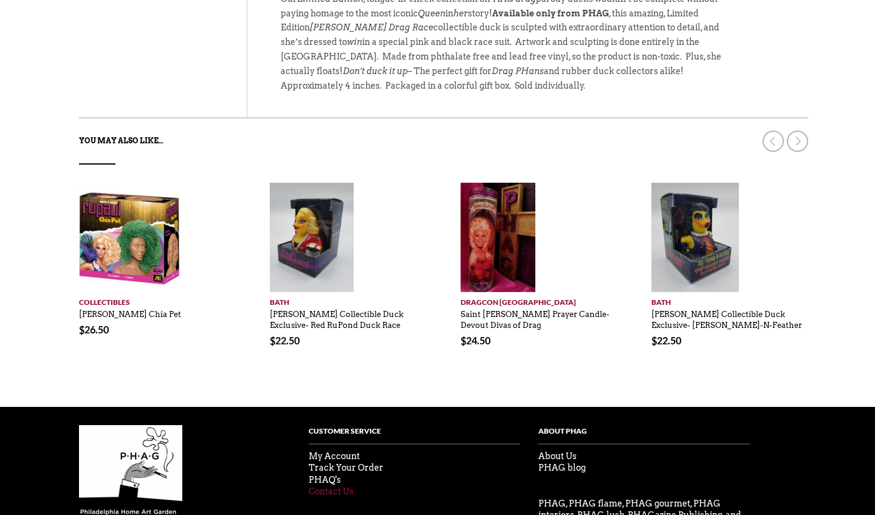
scroll to position [739, 0]
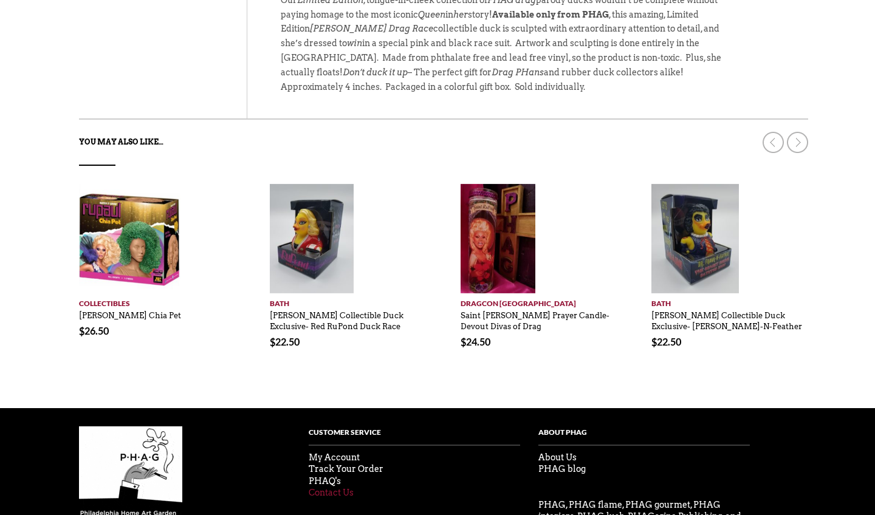
click at [333, 488] on link "Contact Us" at bounding box center [331, 493] width 45 height 10
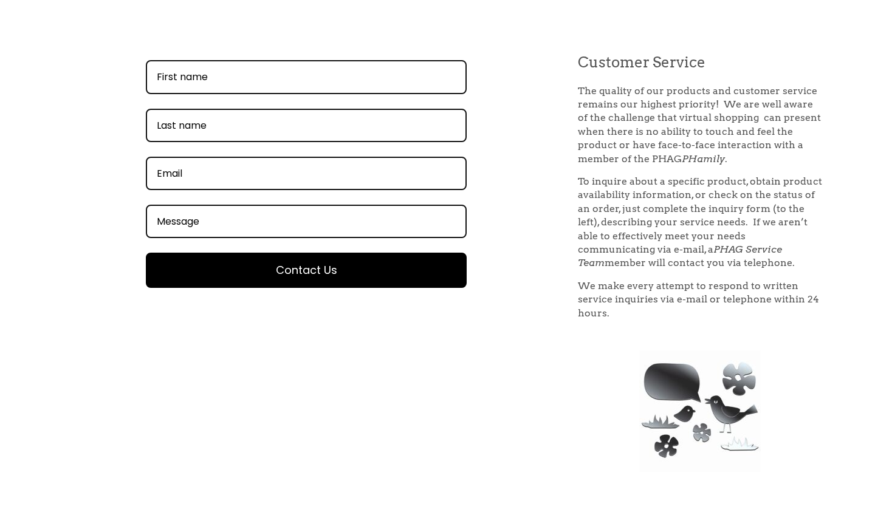
scroll to position [405, 0]
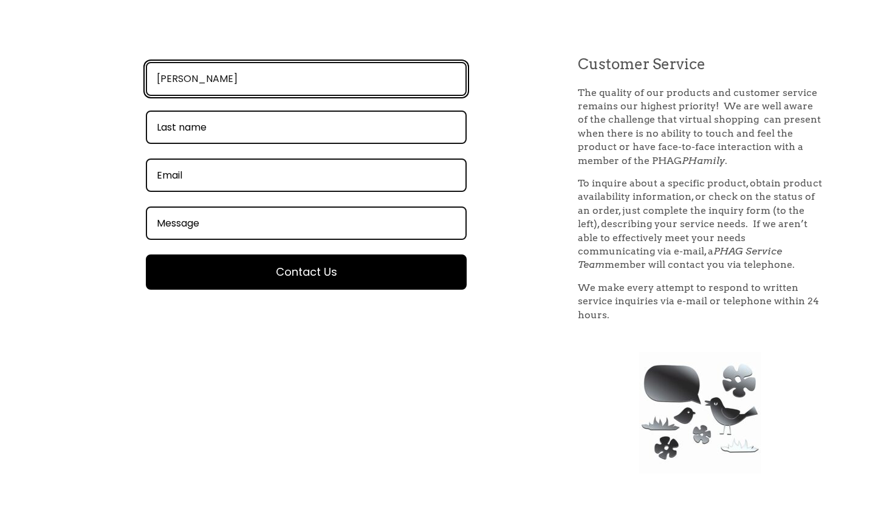
type input "Daniel"
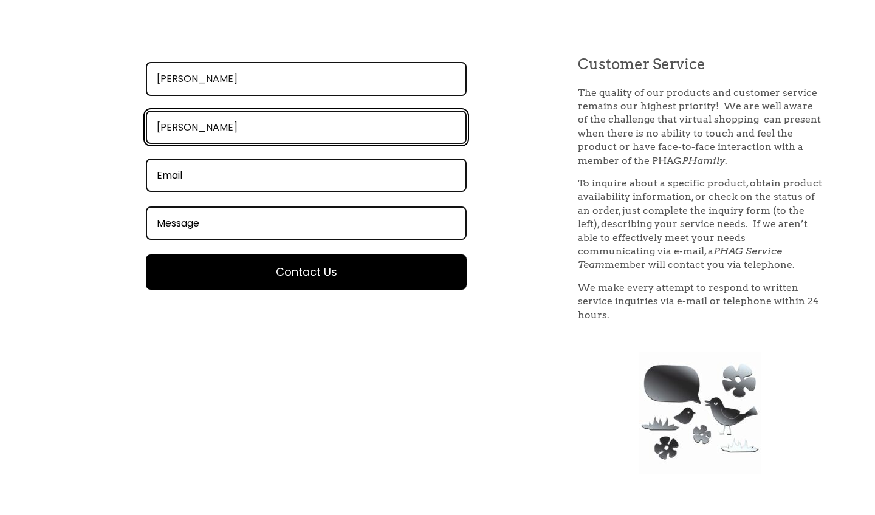
type input "Plonsky"
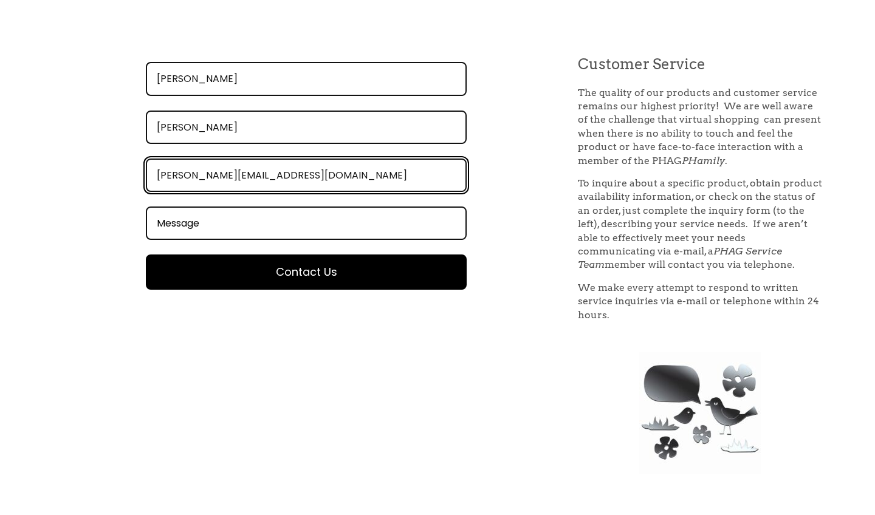
type input "daniel@theluckyduckshop.com"
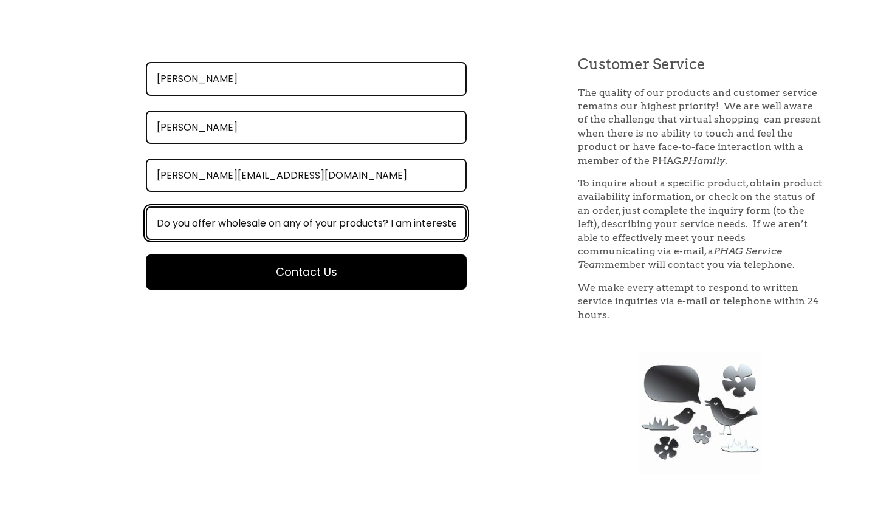
type input "Do you offer wholesale on any of your products? I am interested in carrying the…"
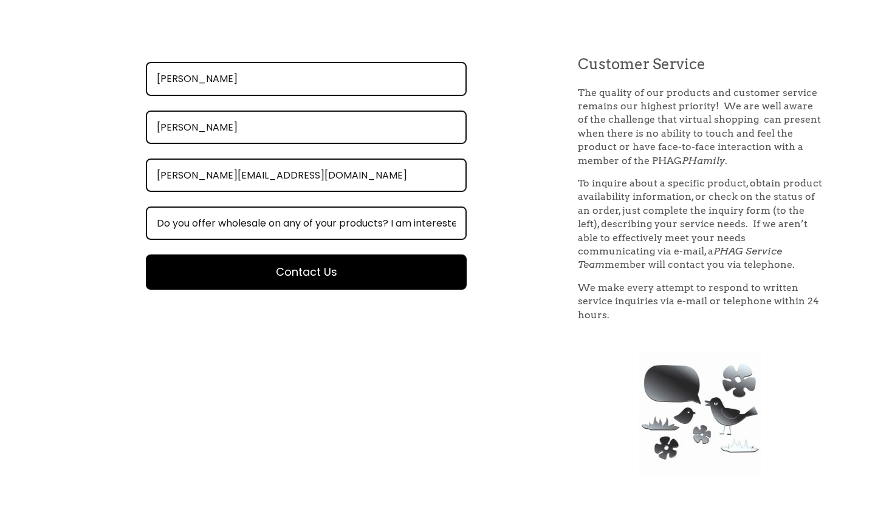
click at [244, 278] on button "Contact Us" at bounding box center [306, 272] width 321 height 35
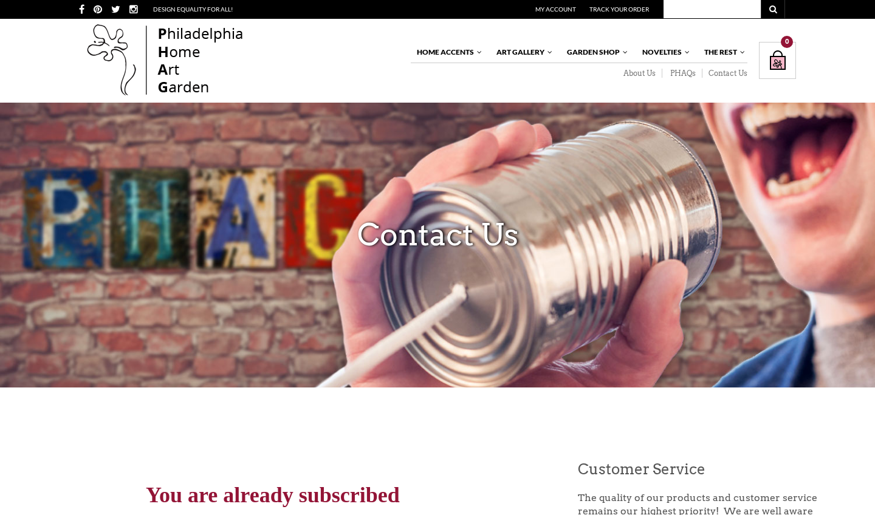
scroll to position [0, 0]
